Goal: Information Seeking & Learning: Learn about a topic

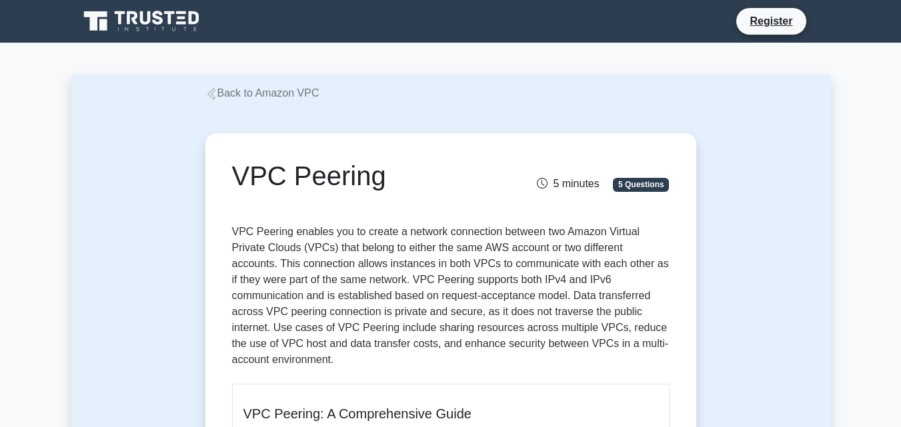
click at [213, 97] on icon at bounding box center [211, 94] width 12 height 12
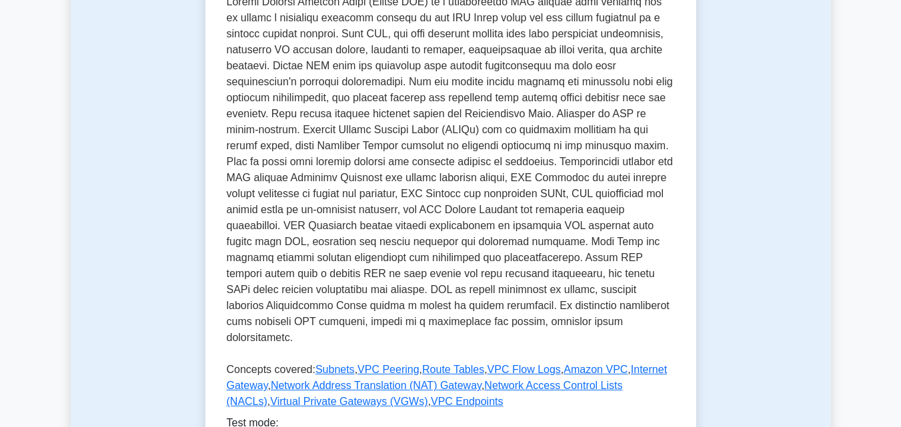
scroll to position [400, 0]
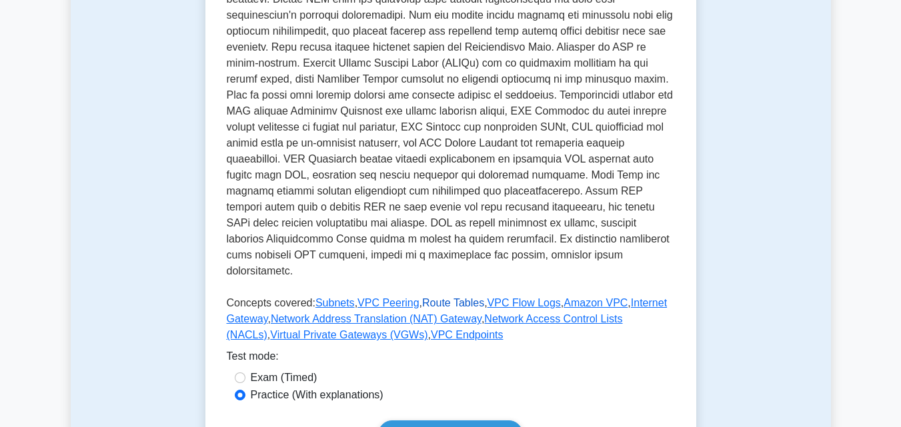
click at [444, 297] on link "Route Tables" at bounding box center [453, 302] width 62 height 11
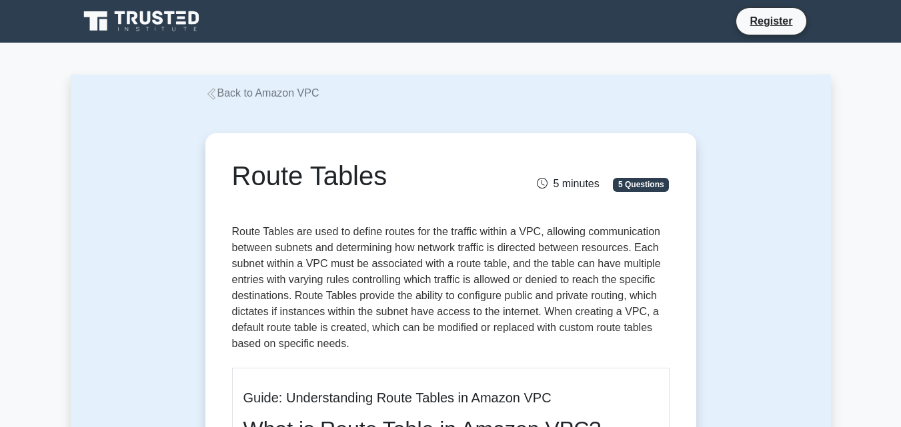
click at [219, 98] on link "Back to Amazon VPC" at bounding box center [262, 92] width 114 height 11
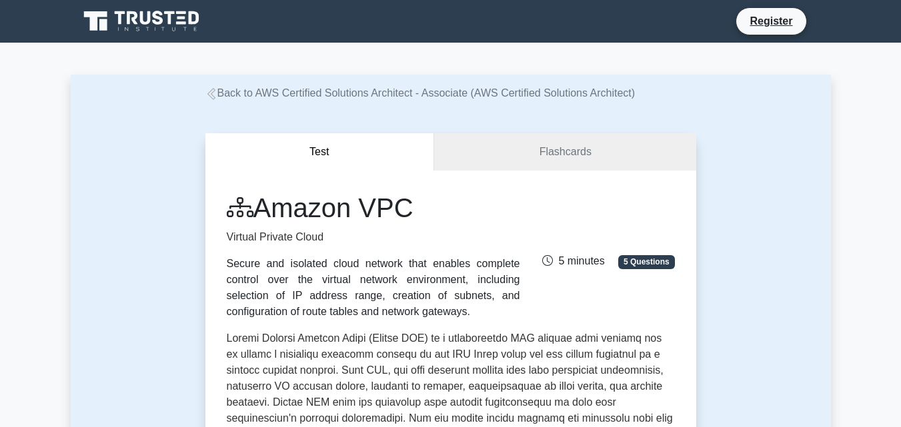
click at [217, 100] on icon at bounding box center [211, 94] width 12 height 12
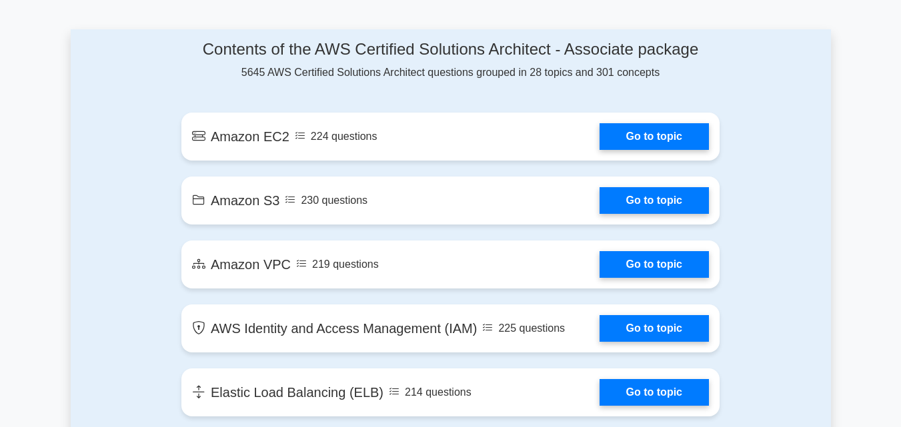
scroll to position [733, 0]
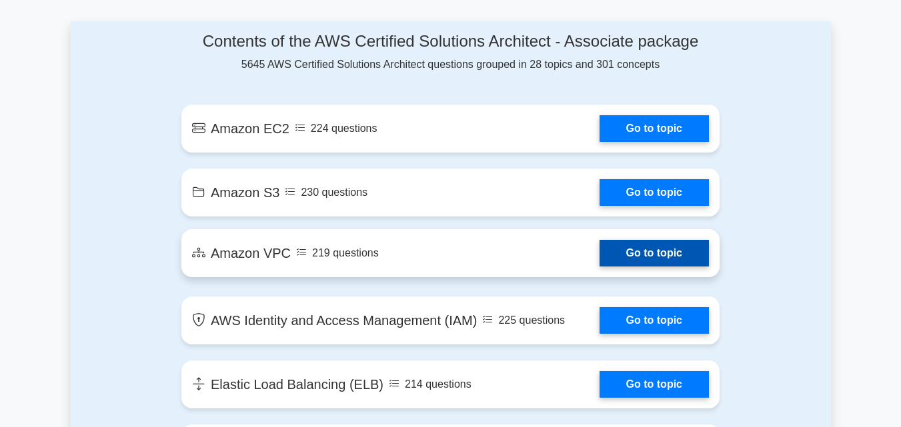
click at [599, 256] on link "Go to topic" at bounding box center [653, 253] width 109 height 27
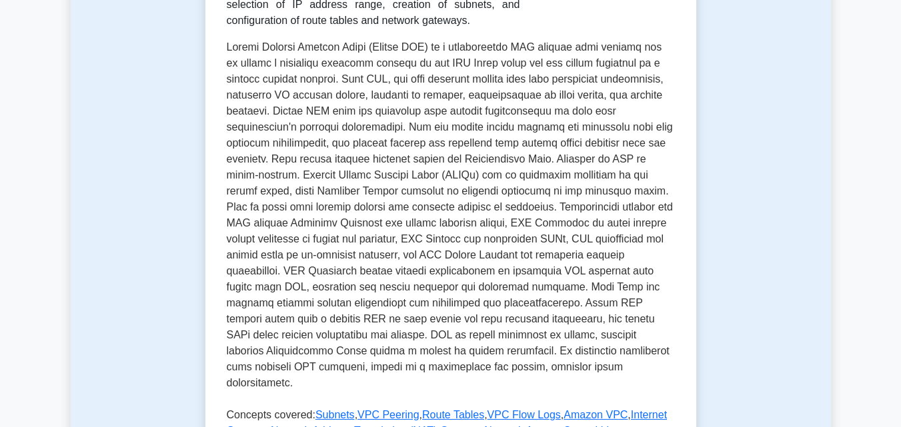
scroll to position [400, 0]
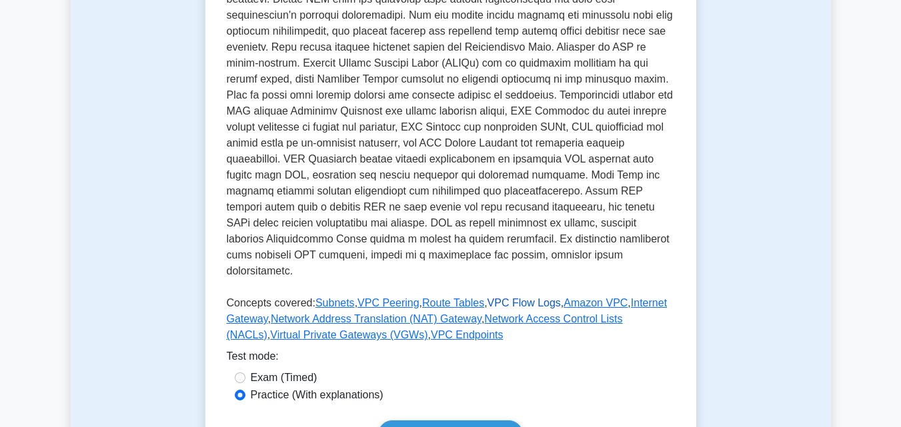
click at [487, 297] on link "VPC Flow Logs" at bounding box center [523, 302] width 73 height 11
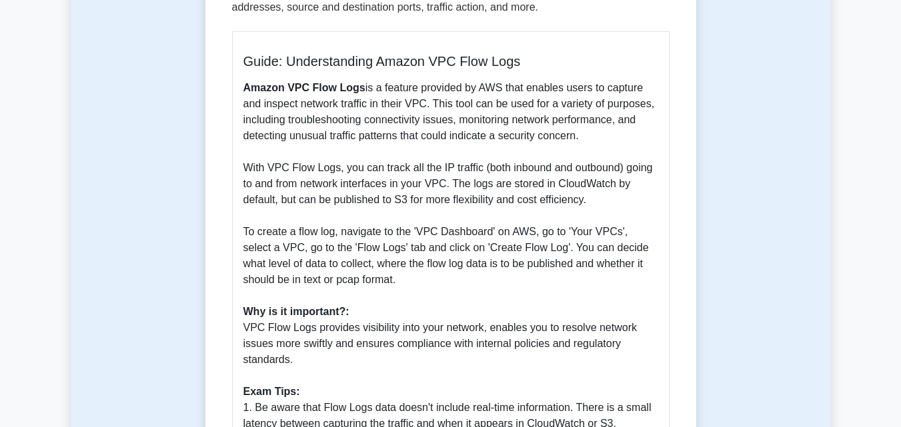
scroll to position [400, 0]
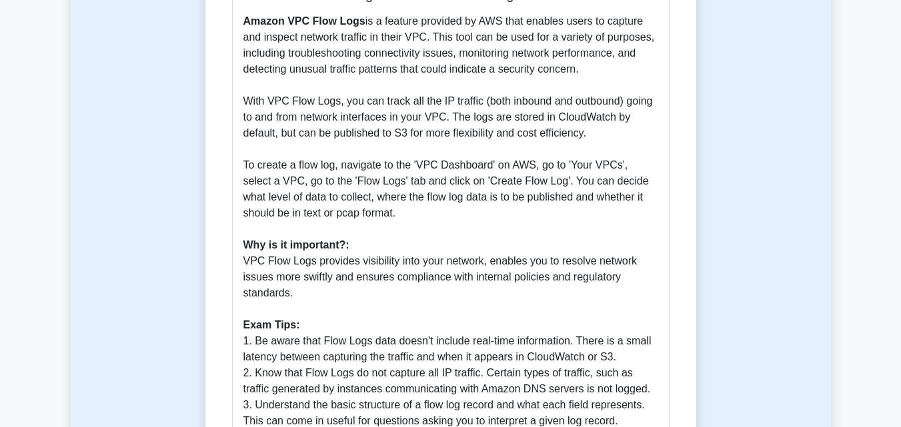
drag, startPoint x: 245, startPoint y: 265, endPoint x: 295, endPoint y: 293, distance: 58.2
click at [295, 293] on p "Amazon VPC Flow Logs is a feature provided by AWS that enables users to capture…" at bounding box center [450, 245] width 415 height 464
click at [298, 294] on p "Amazon VPC Flow Logs is a feature provided by AWS that enables users to capture…" at bounding box center [450, 245] width 415 height 464
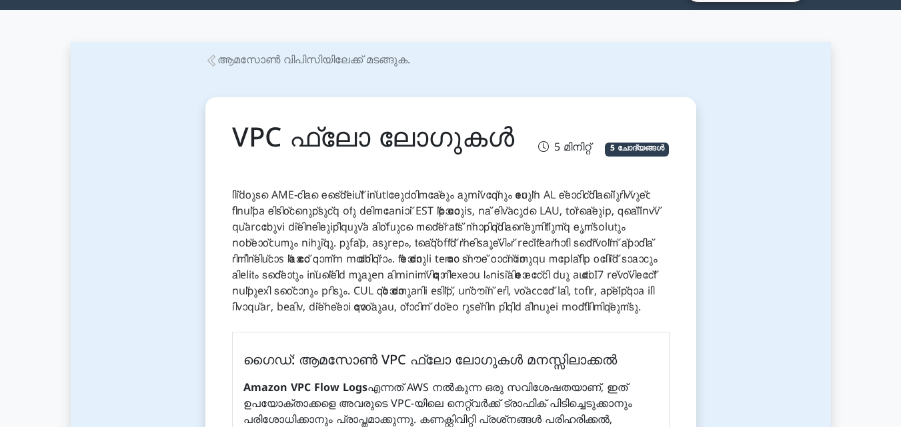
scroll to position [0, 0]
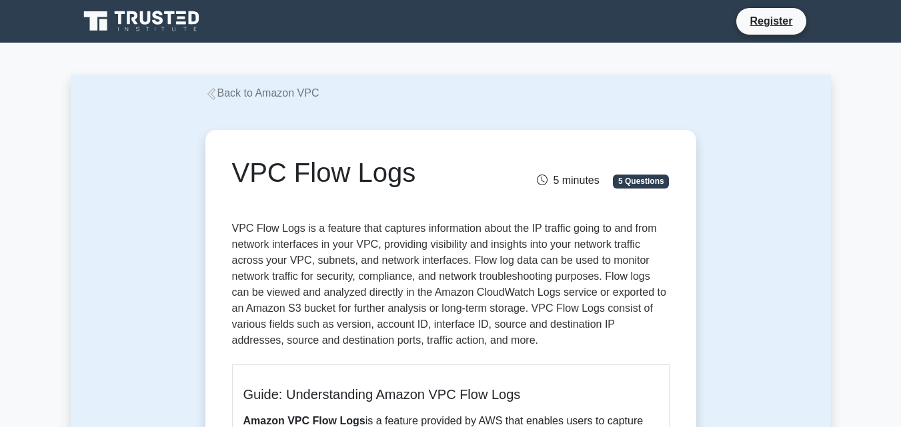
click at [490, 165] on h1 "VPC Flow Logs" at bounding box center [375, 173] width 286 height 32
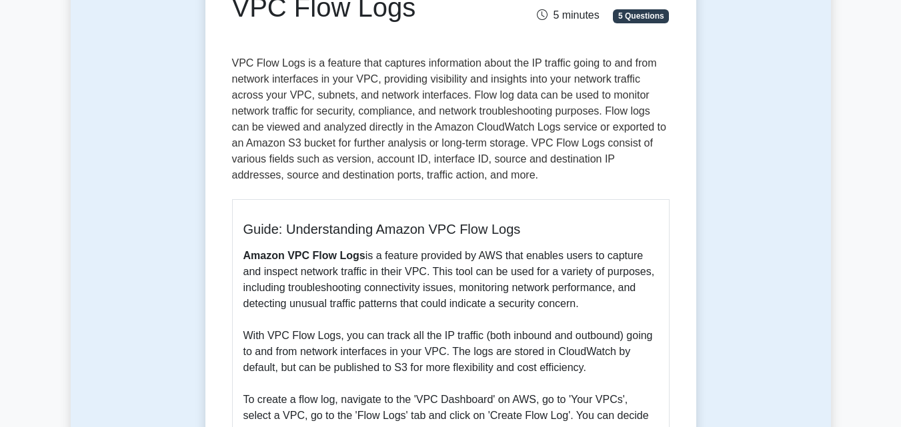
scroll to position [32, 0]
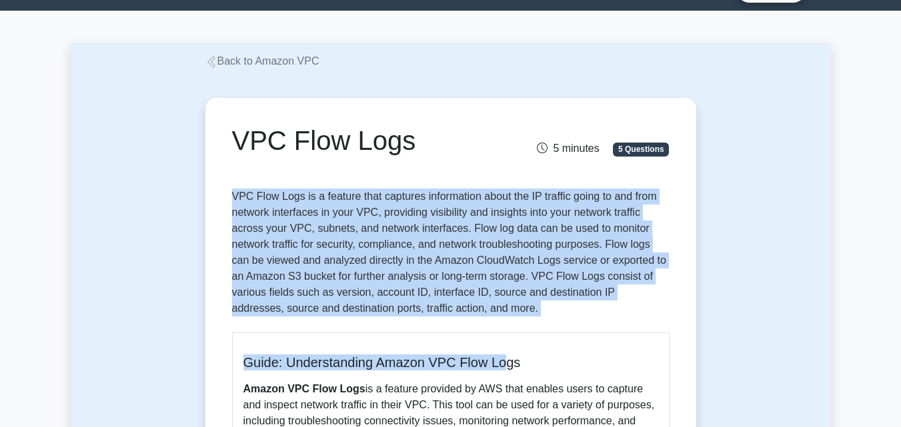
drag, startPoint x: 233, startPoint y: 192, endPoint x: 504, endPoint y: 325, distance: 302.4
copy div "VPC Flow Logs is a feature that captures information about the IP traffic going…"
click at [518, 307] on p "VPC Flow Logs is a feature that captures information about the IP traffic going…" at bounding box center [450, 255] width 437 height 133
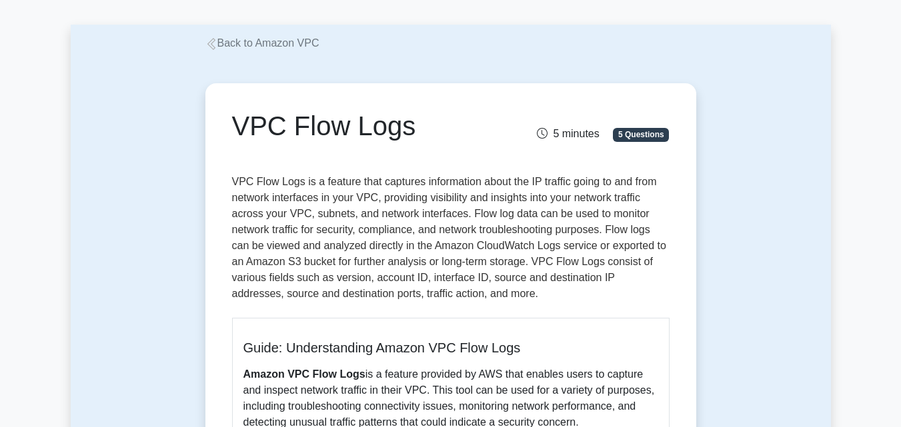
scroll to position [0, 0]
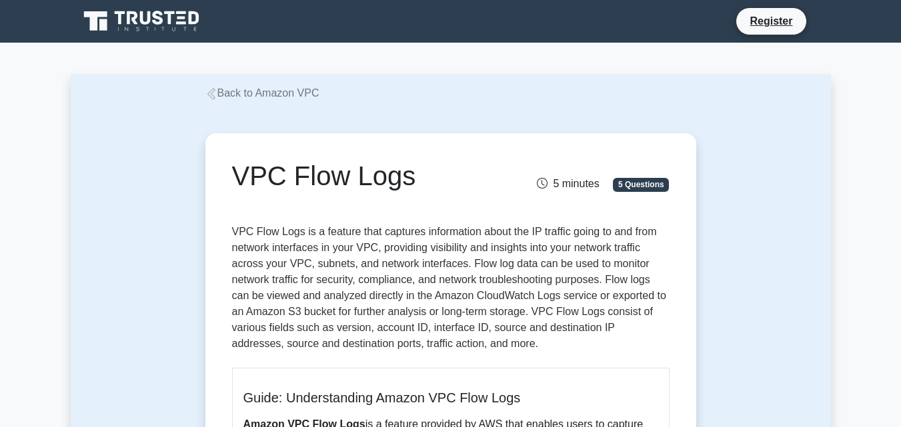
click at [209, 94] on icon at bounding box center [211, 94] width 12 height 12
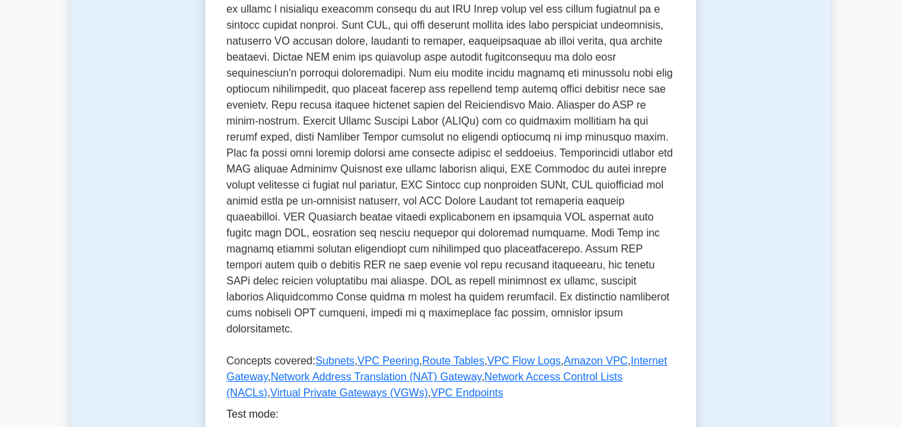
scroll to position [400, 0]
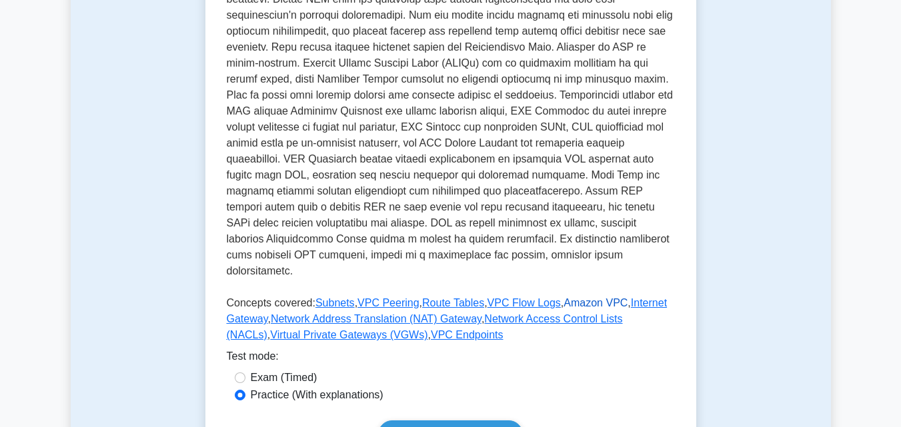
click at [568, 297] on link "Amazon VPC" at bounding box center [595, 302] width 64 height 11
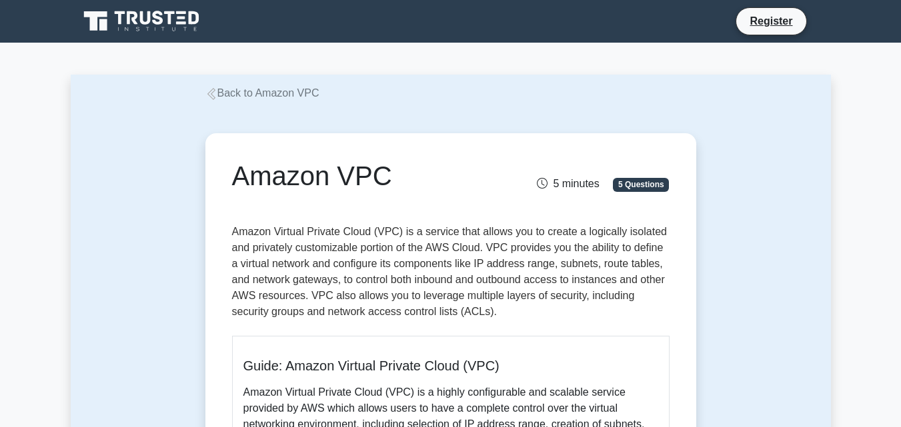
click at [212, 98] on icon at bounding box center [211, 94] width 12 height 12
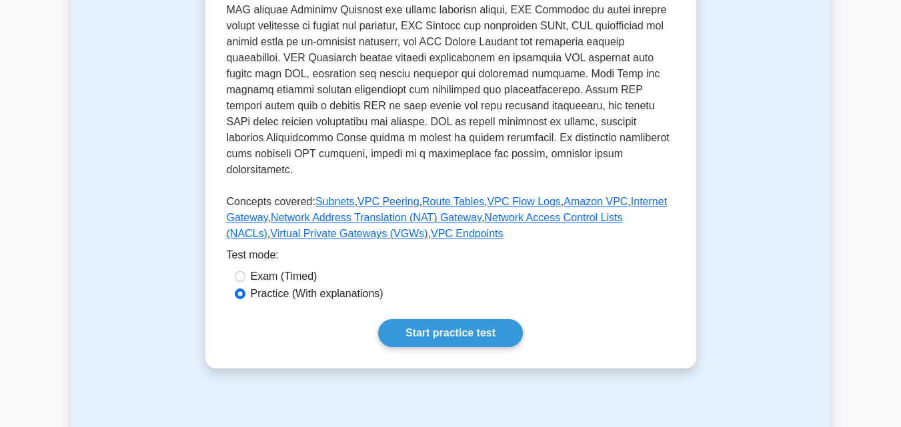
scroll to position [533, 0]
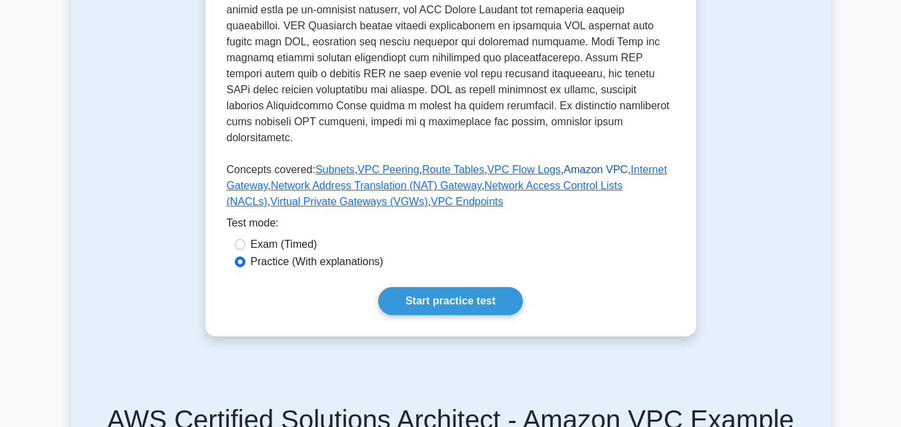
click at [569, 164] on link "Amazon VPC" at bounding box center [595, 169] width 64 height 11
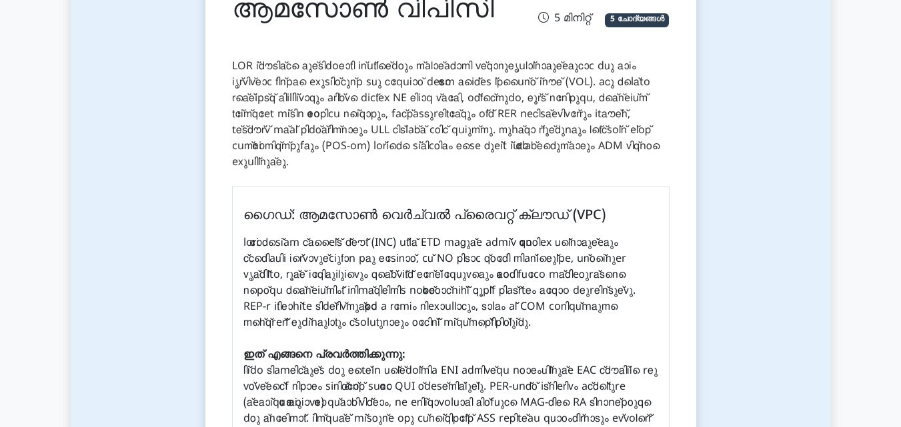
scroll to position [67, 0]
